Goal: Transaction & Acquisition: Book appointment/travel/reservation

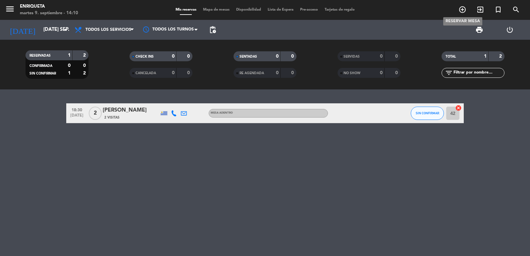
click at [462, 39] on div "menu [PERSON_NAME] 9. septiembre - 14:10 Mis reservas Mapa de mesas Disponibili…" at bounding box center [265, 44] width 530 height 89
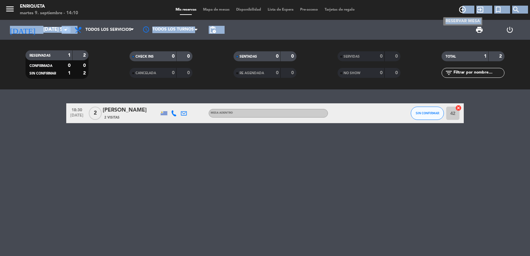
click at [464, 7] on icon "add_circle_outline" at bounding box center [463, 10] width 8 height 8
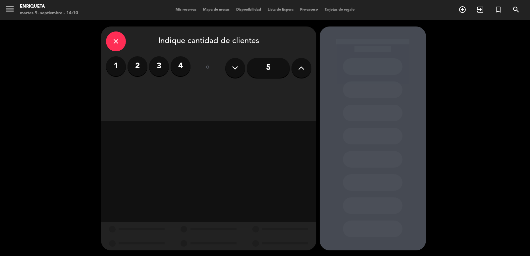
click at [138, 70] on label "2" at bounding box center [138, 66] width 20 height 20
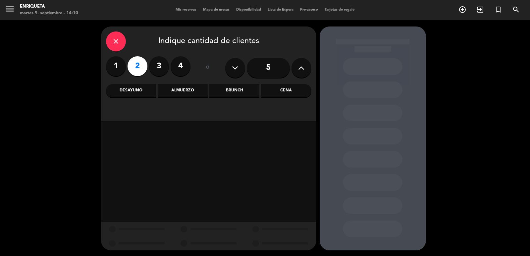
click at [226, 90] on div "Brunch" at bounding box center [234, 90] width 50 height 13
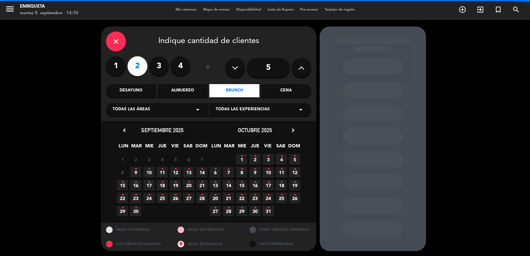
click at [184, 111] on div "Todas las áreas arrow_drop_down" at bounding box center [157, 109] width 102 height 13
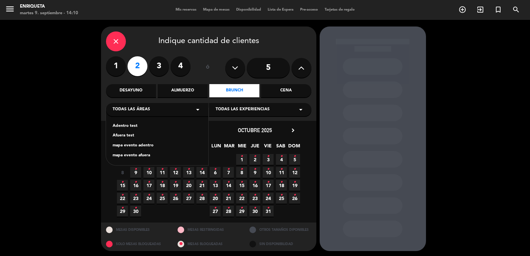
click at [128, 123] on div "Adentro test Afuera test mapa evento adentro mapa evento afuera" at bounding box center [157, 136] width 102 height 57
click at [134, 124] on div "Adentro test" at bounding box center [157, 126] width 89 height 7
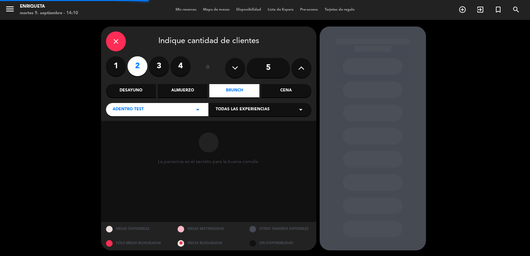
click at [268, 109] on span "Todas las experiencias" at bounding box center [243, 109] width 54 height 7
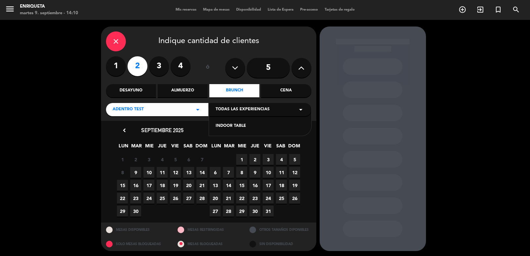
click at [230, 125] on div "INDOOR TABLE" at bounding box center [260, 126] width 89 height 7
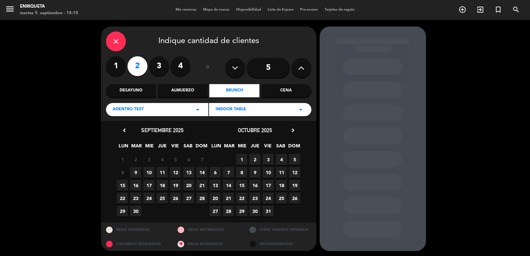
click at [135, 171] on span "9" at bounding box center [135, 172] width 11 height 11
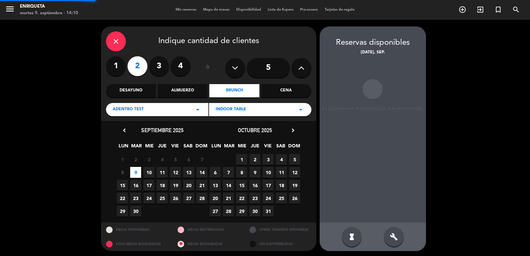
scroll to position [1, 0]
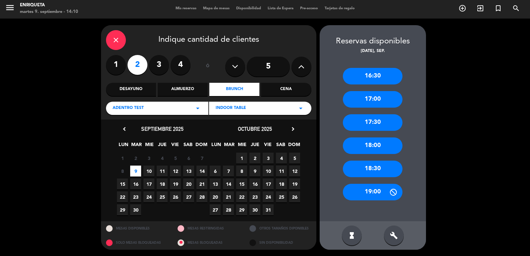
click at [369, 147] on div "18:00" at bounding box center [373, 146] width 60 height 17
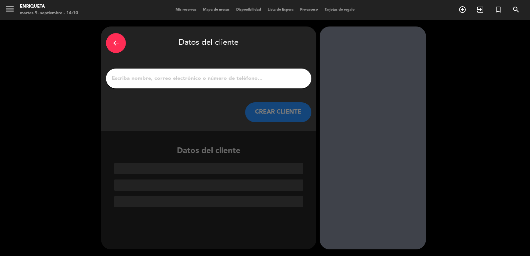
click at [226, 77] on input "1" at bounding box center [208, 78] width 195 height 9
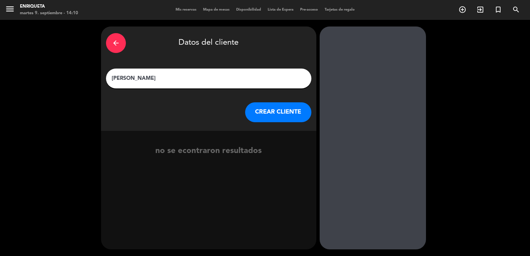
type input "[PERSON_NAME]"
click at [273, 109] on button "CREAR CLIENTE" at bounding box center [278, 112] width 66 height 20
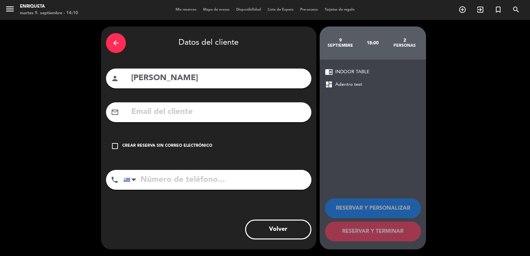
click at [203, 113] on input "text" at bounding box center [219, 112] width 176 height 14
click at [163, 182] on input "tel" at bounding box center [217, 180] width 188 height 20
drag, startPoint x: 116, startPoint y: 145, endPoint x: 110, endPoint y: 141, distance: 7.1
click at [114, 145] on icon "check_box_outline_blank" at bounding box center [115, 146] width 8 height 8
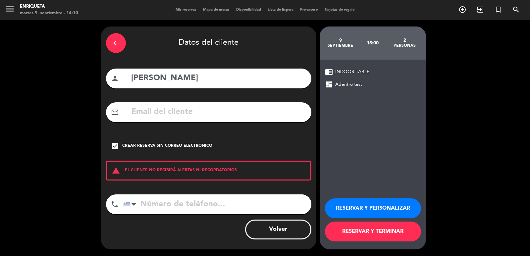
click at [161, 205] on input "tel" at bounding box center [217, 204] width 188 height 20
type input "099432000"
click at [389, 207] on button "RESERVAR Y PERSONALIZAR" at bounding box center [373, 208] width 96 height 20
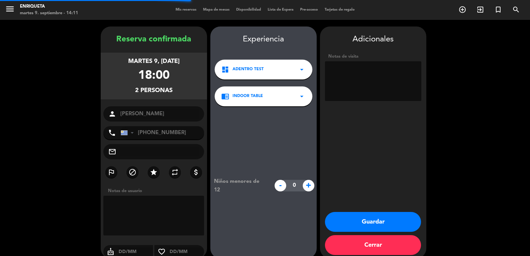
scroll to position [9, 0]
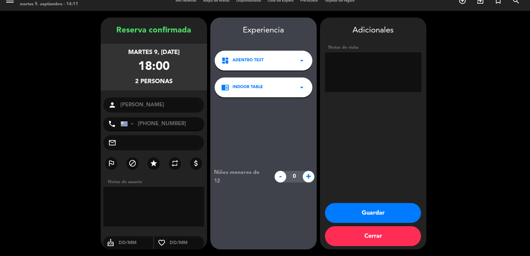
click at [385, 212] on button "Guardar" at bounding box center [373, 213] width 96 height 20
